Goal: Task Accomplishment & Management: Complete application form

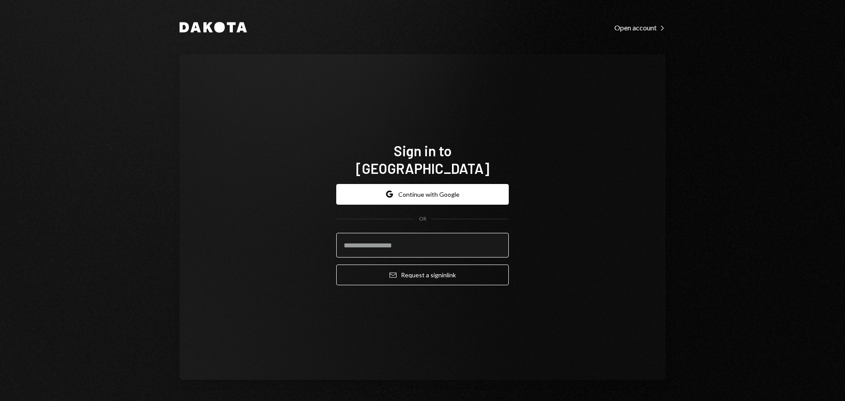
click at [377, 240] on input "email" at bounding box center [422, 245] width 173 height 25
type input "**********"
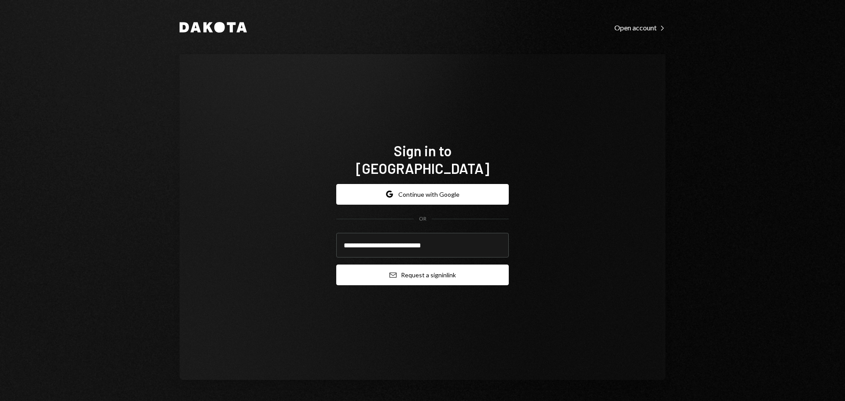
click at [423, 269] on button "Email Request a sign in link" at bounding box center [422, 274] width 173 height 21
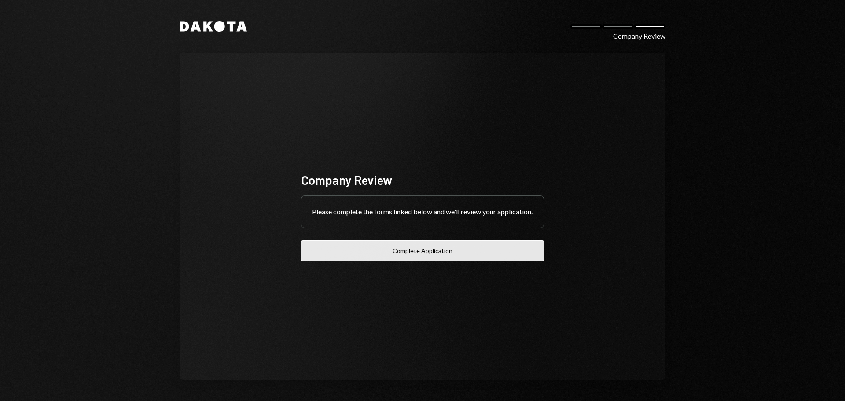
click at [437, 259] on button "Complete Application" at bounding box center [422, 250] width 243 height 21
